Goal: Browse casually

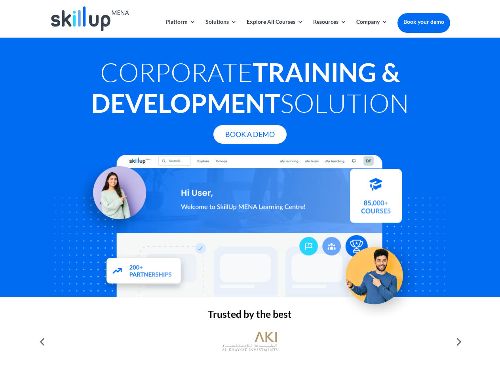
click at [250, 190] on div at bounding box center [250, 226] width 400 height 143
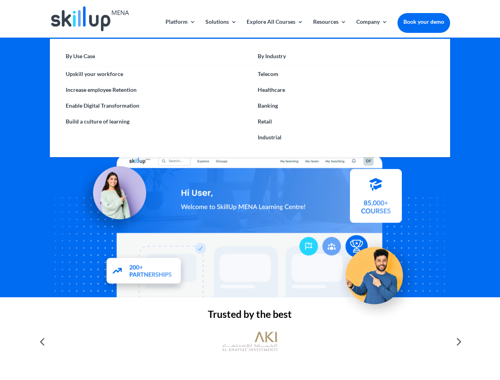
click at [221, 28] on link "Solutions" at bounding box center [221, 28] width 31 height 19
click at [274, 28] on link "Explore All Courses" at bounding box center [275, 28] width 57 height 19
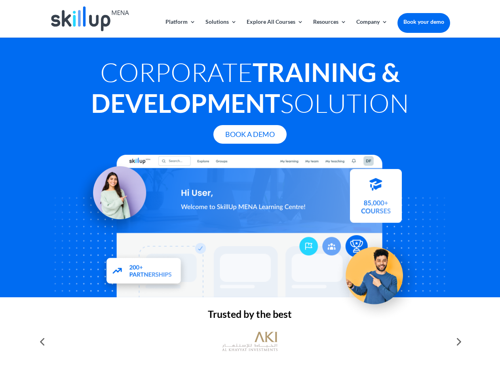
click at [329, 28] on link "Resources" at bounding box center [329, 28] width 33 height 19
click at [372, 28] on link "Company" at bounding box center [371, 28] width 31 height 19
click at [250, 342] on img at bounding box center [249, 342] width 55 height 28
